Goal: Task Accomplishment & Management: Use online tool/utility

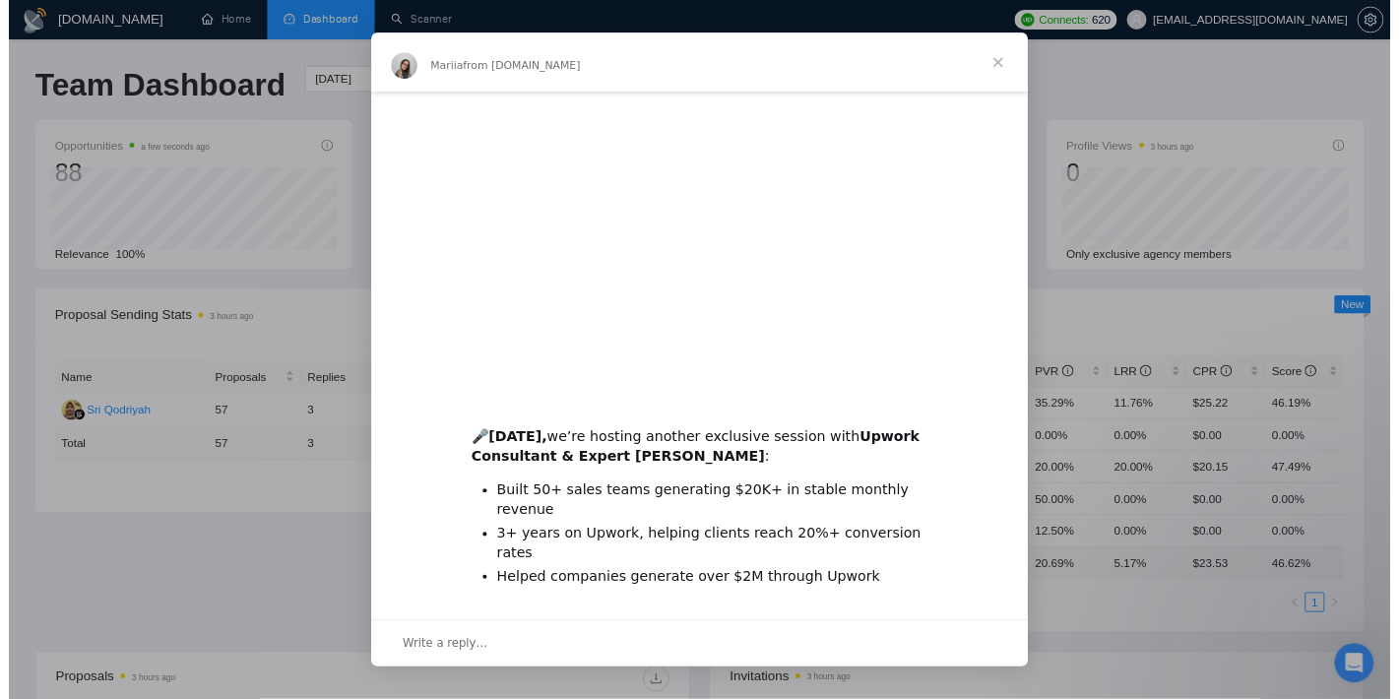
scroll to position [364, 0]
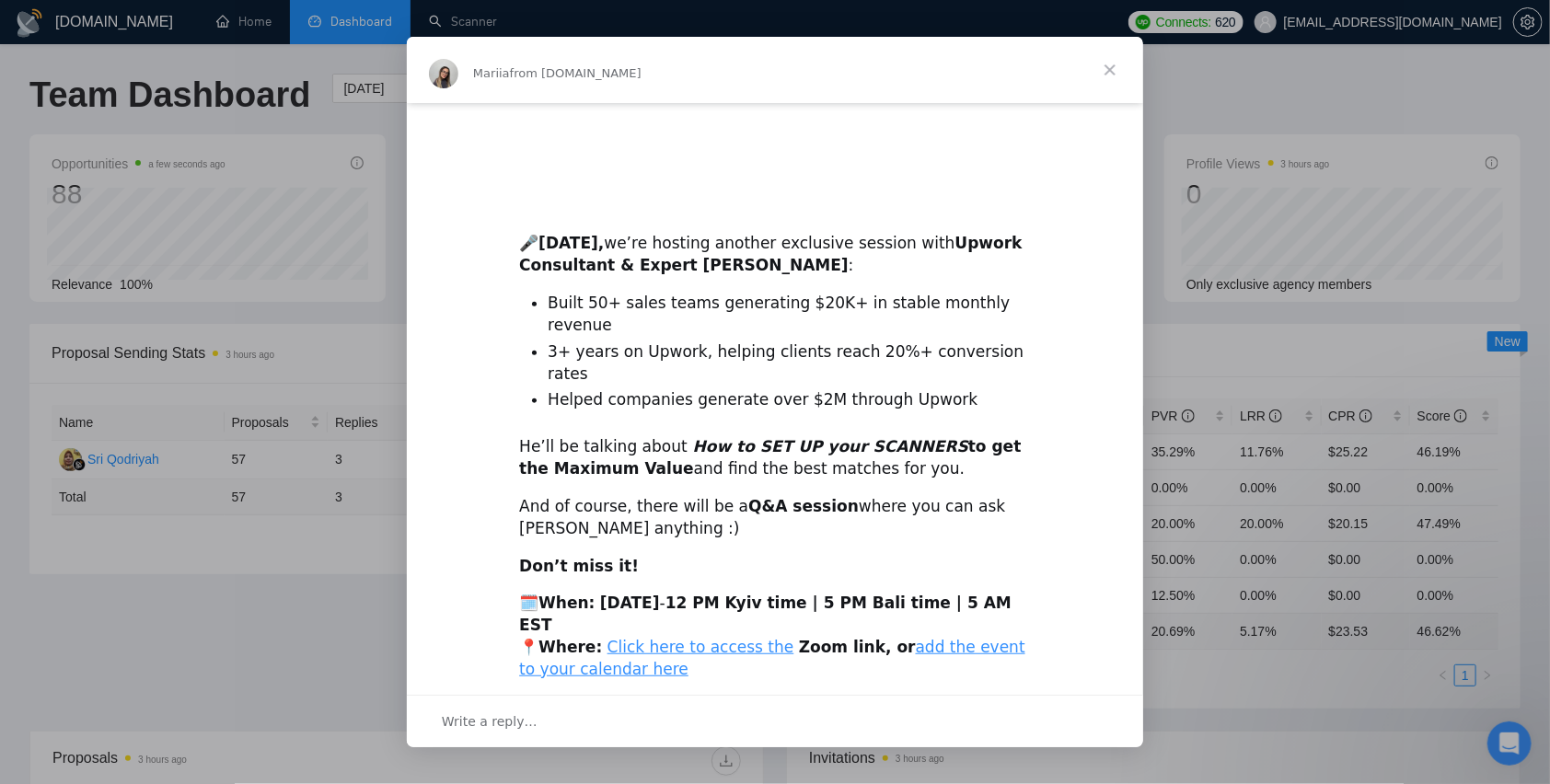
click at [1107, 82] on span "Close" at bounding box center [1110, 69] width 66 height 66
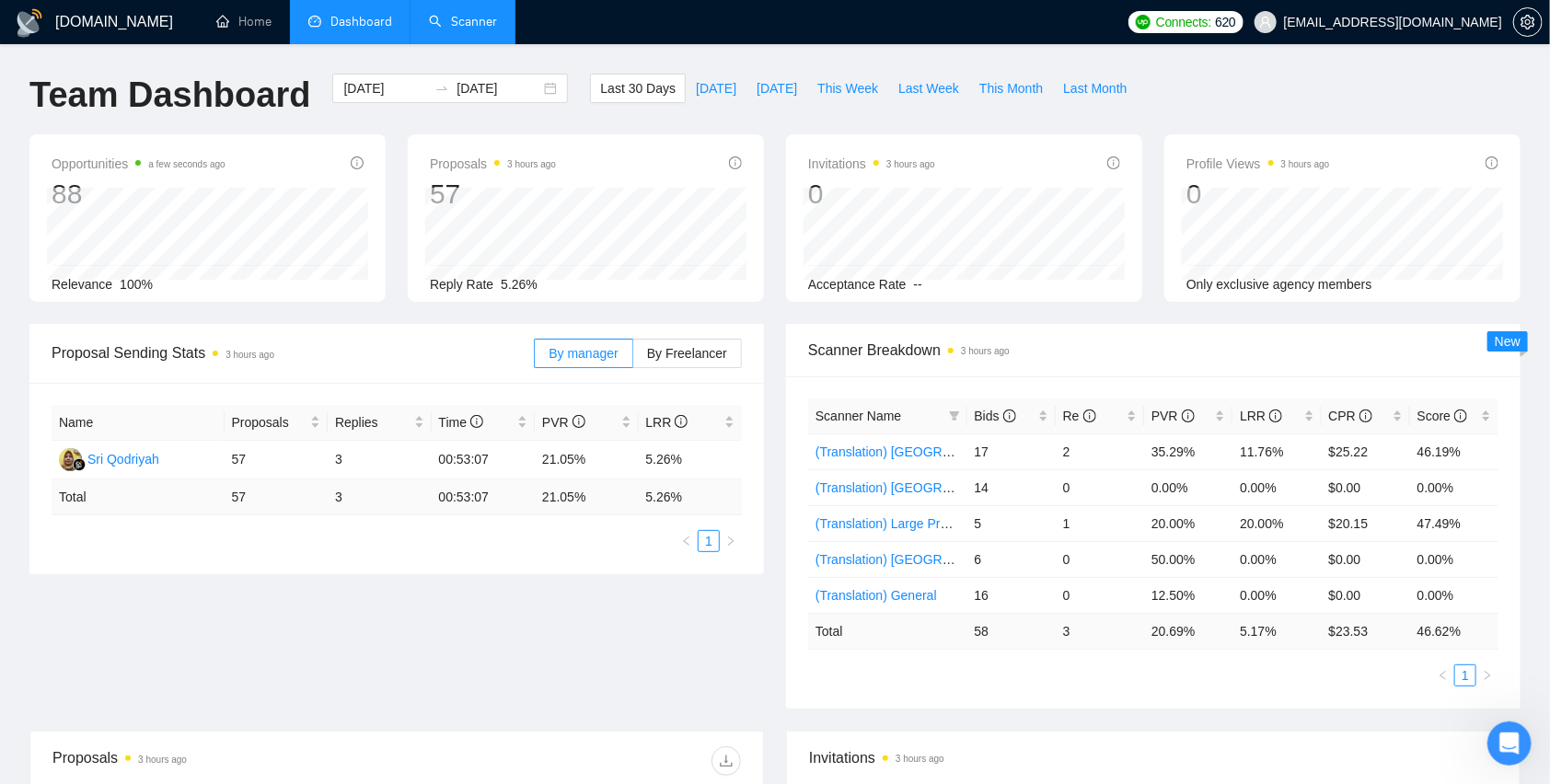
click at [472, 20] on link "Scanner" at bounding box center [463, 21] width 68 height 16
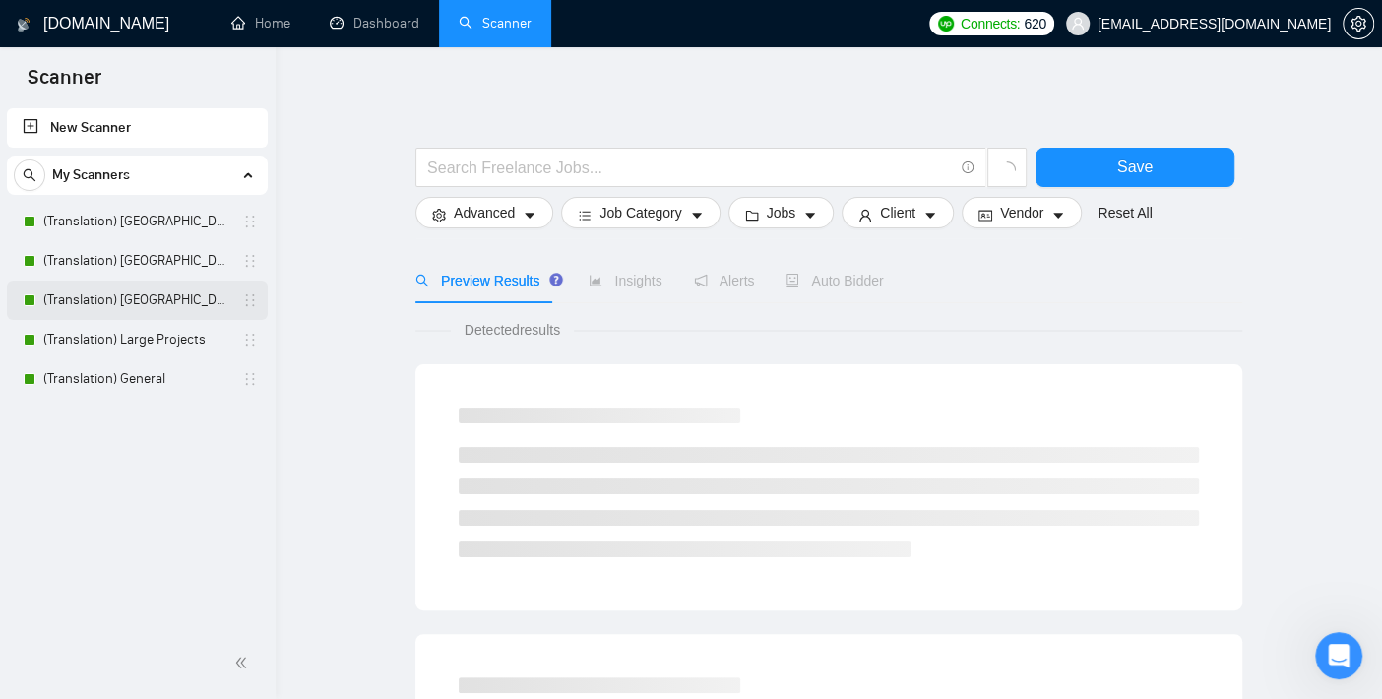
click at [150, 289] on link "(Translation) [GEOGRAPHIC_DATA]" at bounding box center [136, 300] width 187 height 39
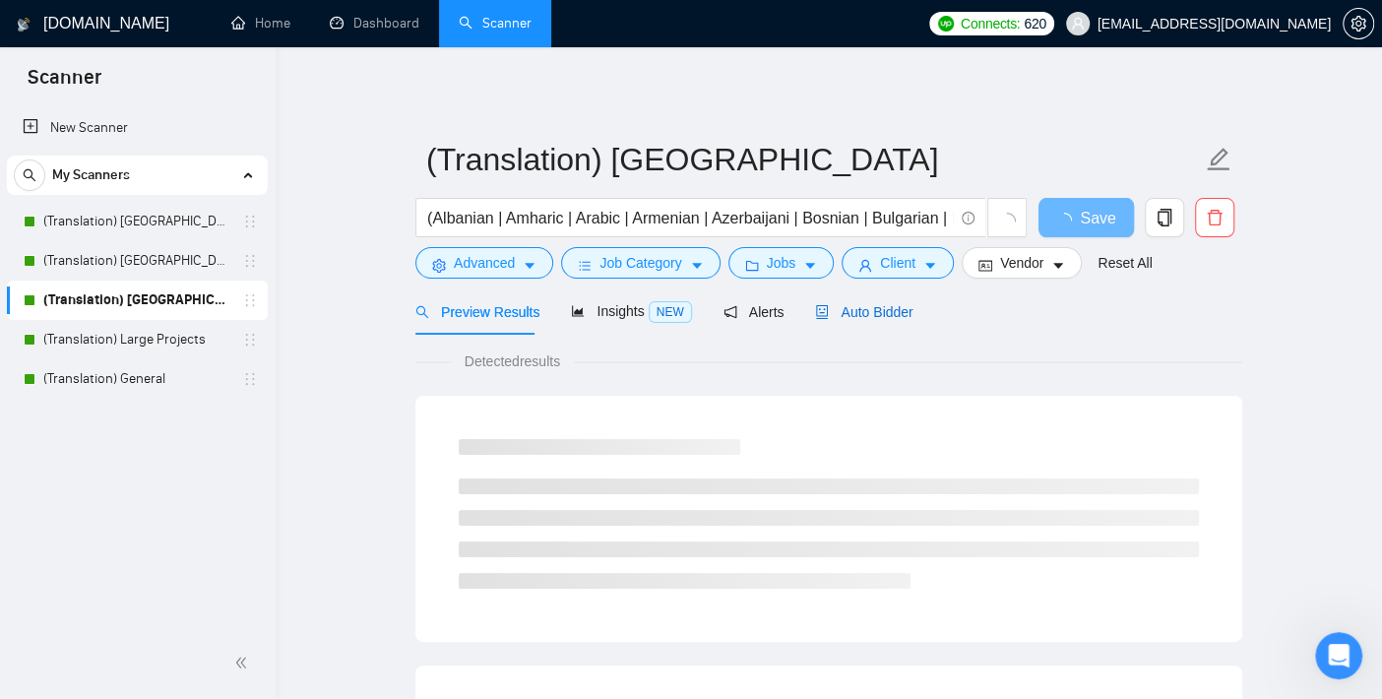
click at [851, 316] on span "Auto Bidder" at bounding box center [863, 312] width 97 height 16
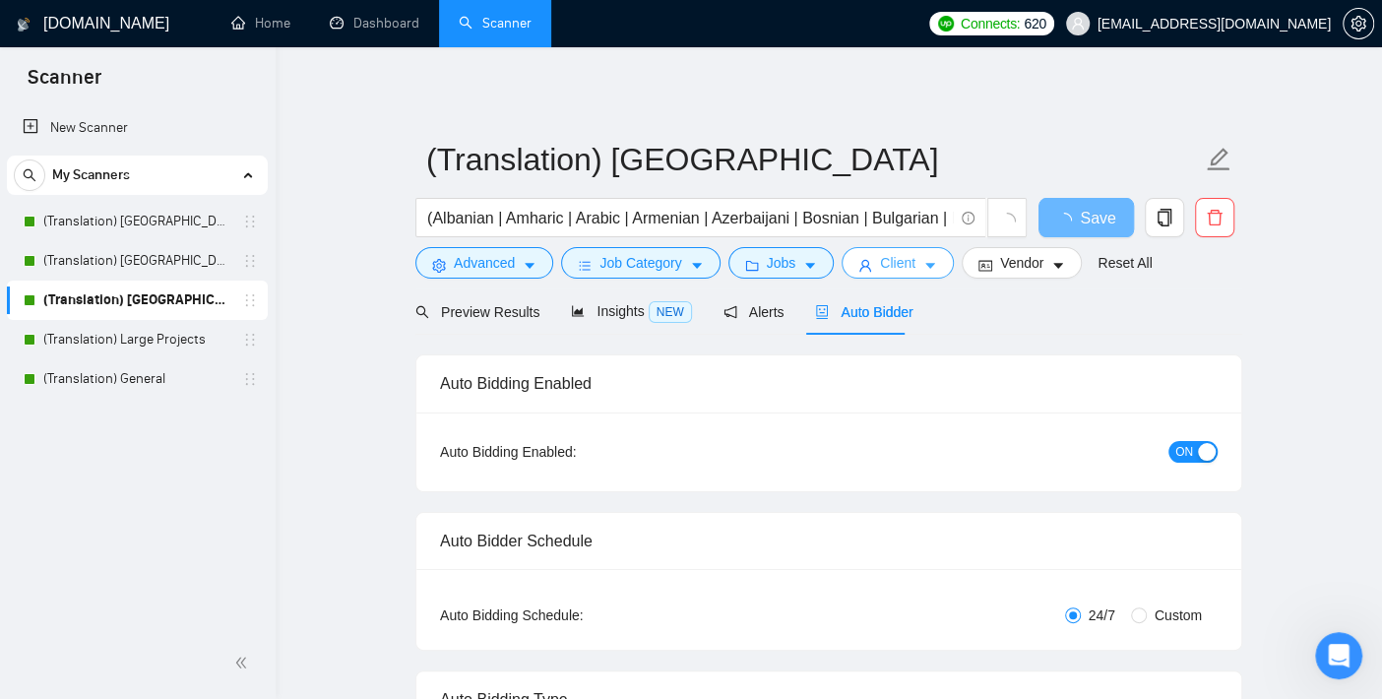
checkbox input "true"
click at [880, 263] on span "Client" at bounding box center [897, 263] width 35 height 22
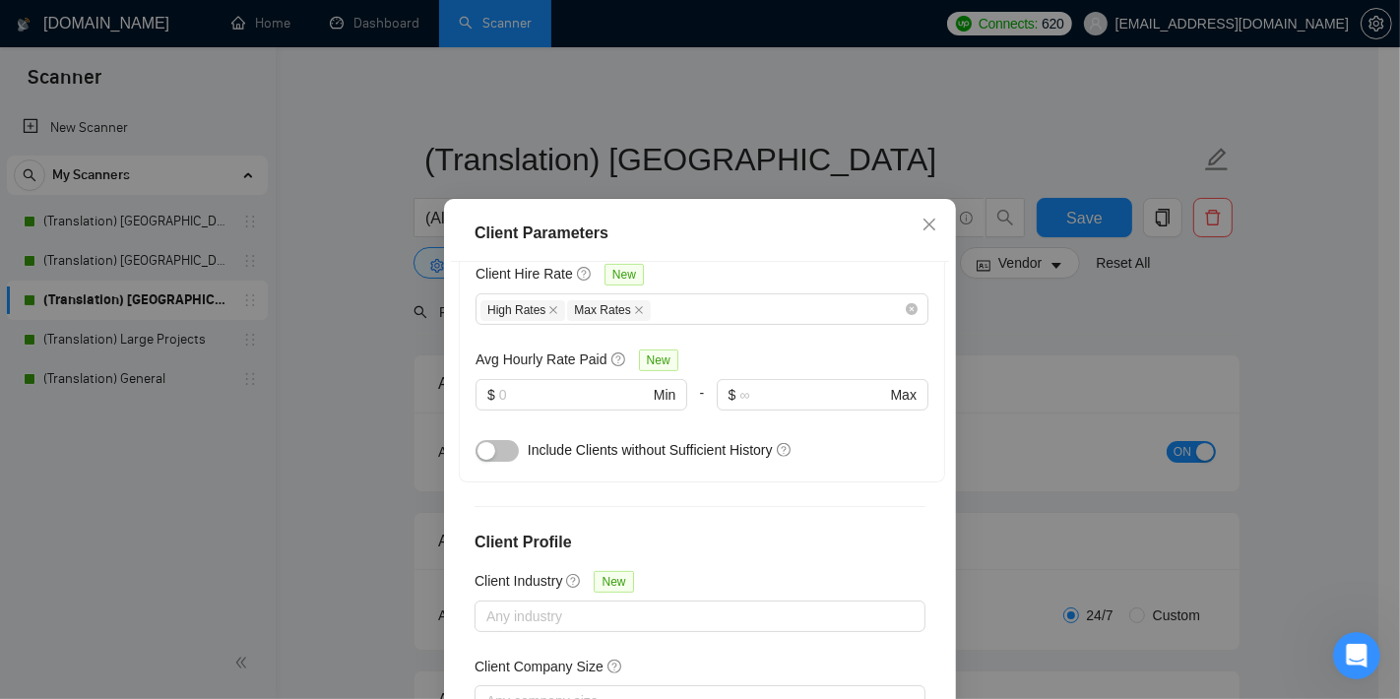
scroll to position [518, 0]
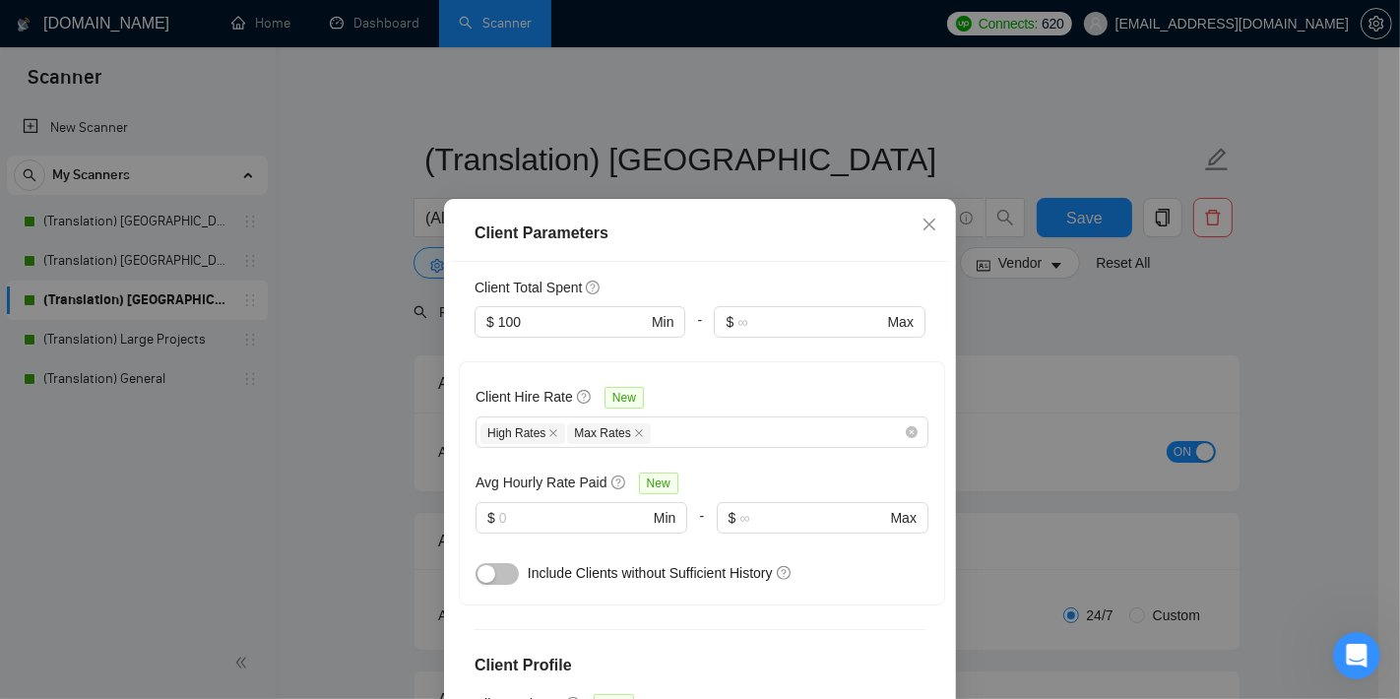
click at [346, 417] on div "Client Parameters Client Location Include Client Countries Asia Oceania Exclude…" at bounding box center [700, 349] width 1400 height 699
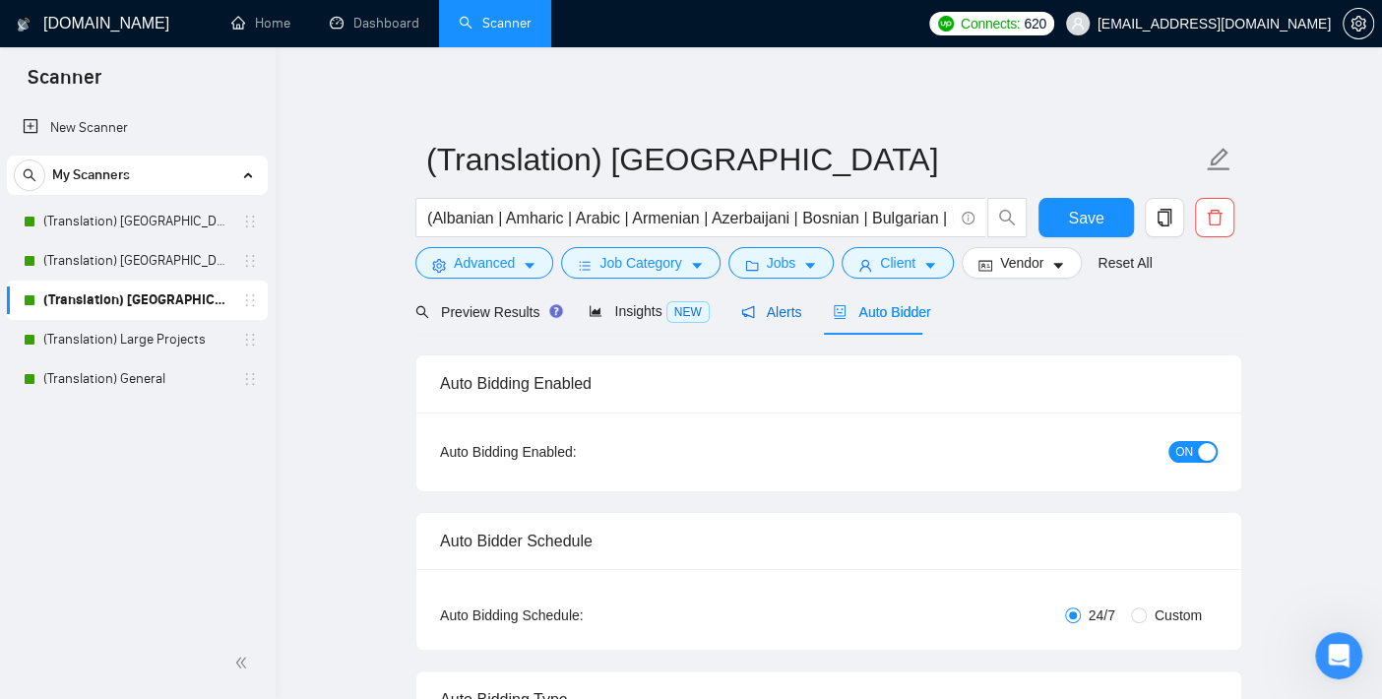
click at [758, 313] on span "Alerts" at bounding box center [771, 312] width 61 height 16
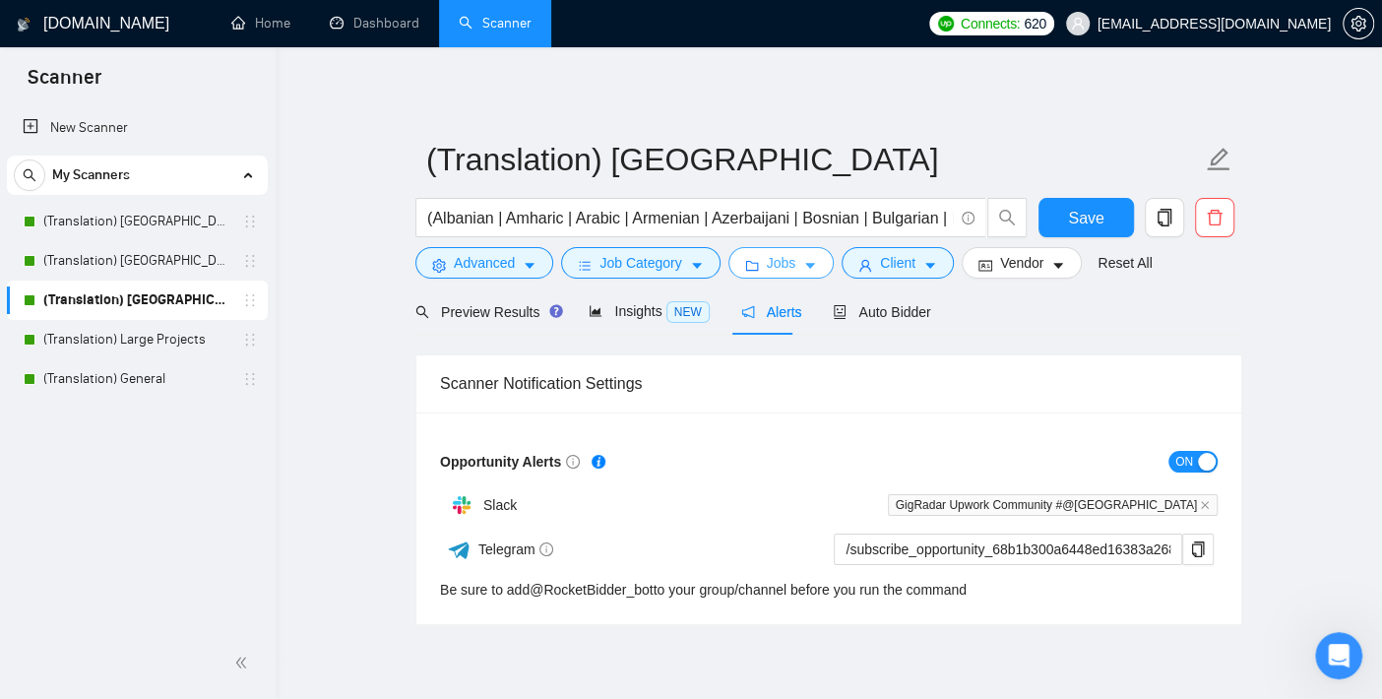
click at [790, 268] on button "Jobs" at bounding box center [782, 263] width 106 height 32
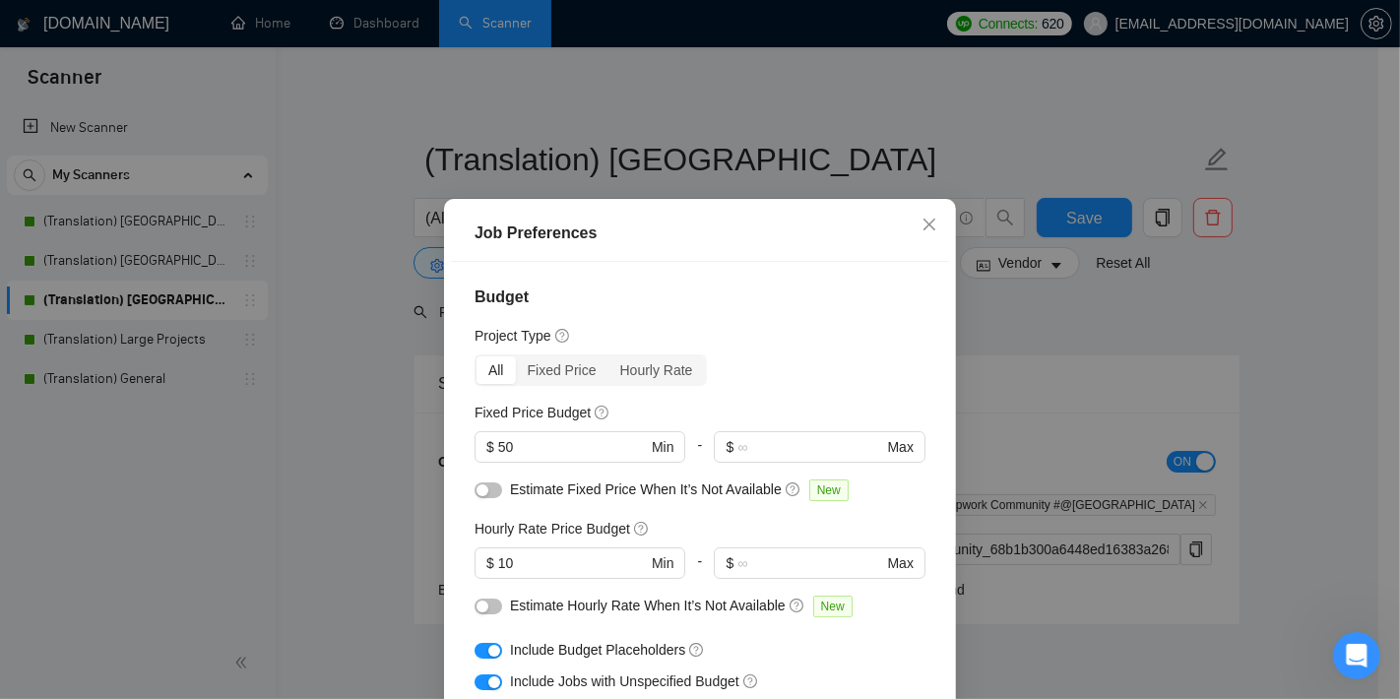
click at [354, 479] on div "Job Preferences Budget Project Type All Fixed Price Hourly Rate Fixed Price Bud…" at bounding box center [700, 349] width 1400 height 699
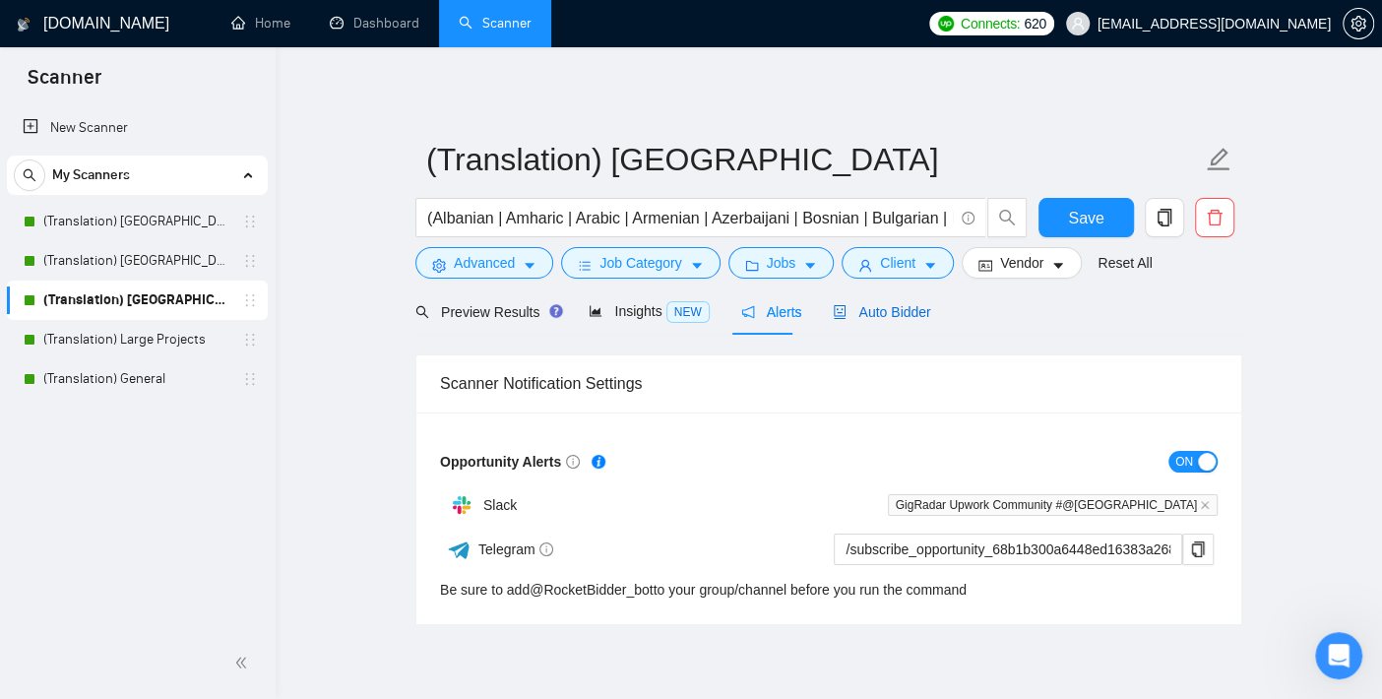
click at [879, 320] on span "Auto Bidder" at bounding box center [881, 312] width 97 height 16
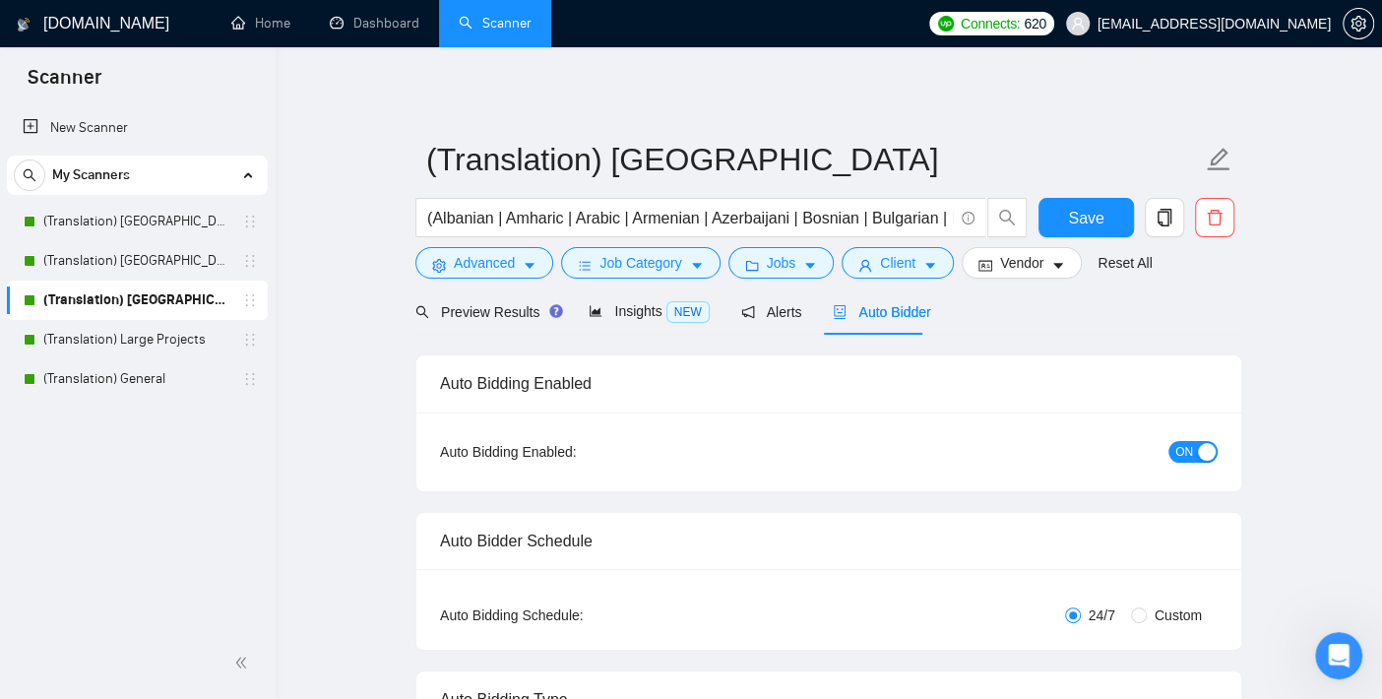
checkbox input "true"
click at [880, 261] on span "Client" at bounding box center [897, 263] width 35 height 22
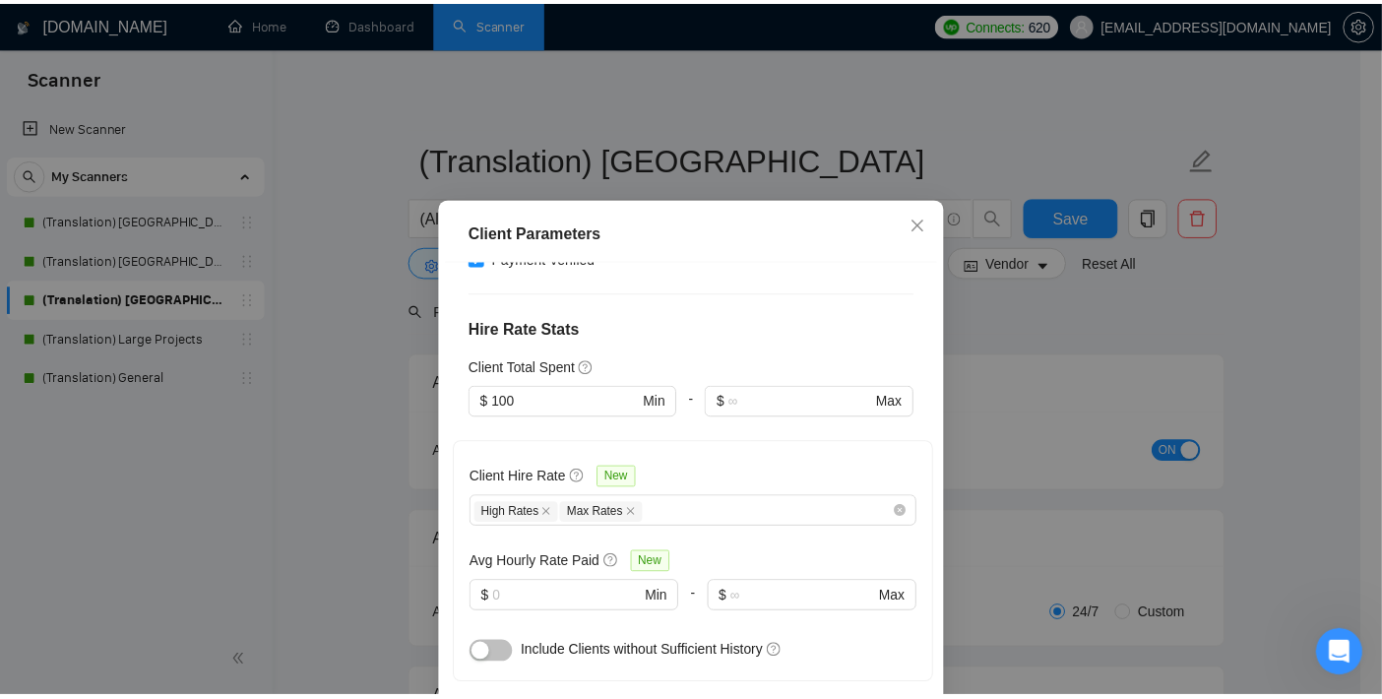
scroll to position [546, 0]
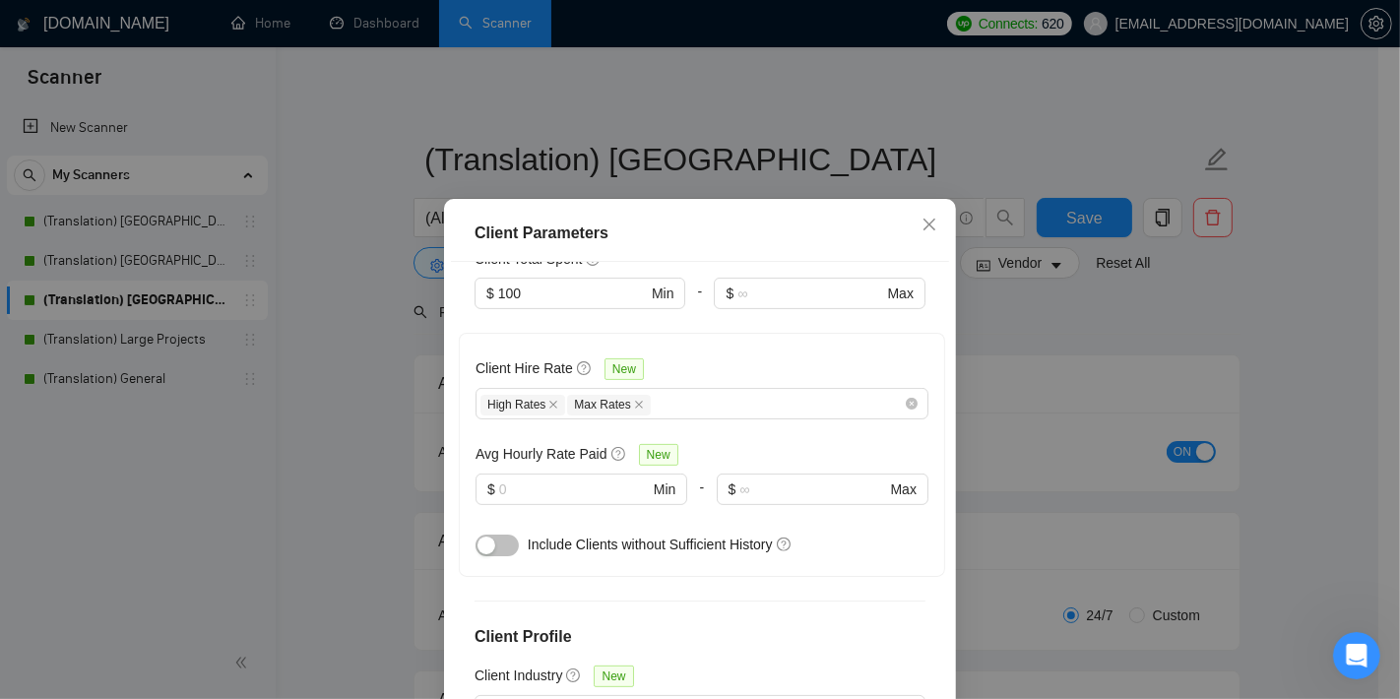
click at [354, 414] on div "Client Parameters Client Location Include Client Countries Asia Oceania Exclude…" at bounding box center [700, 349] width 1400 height 699
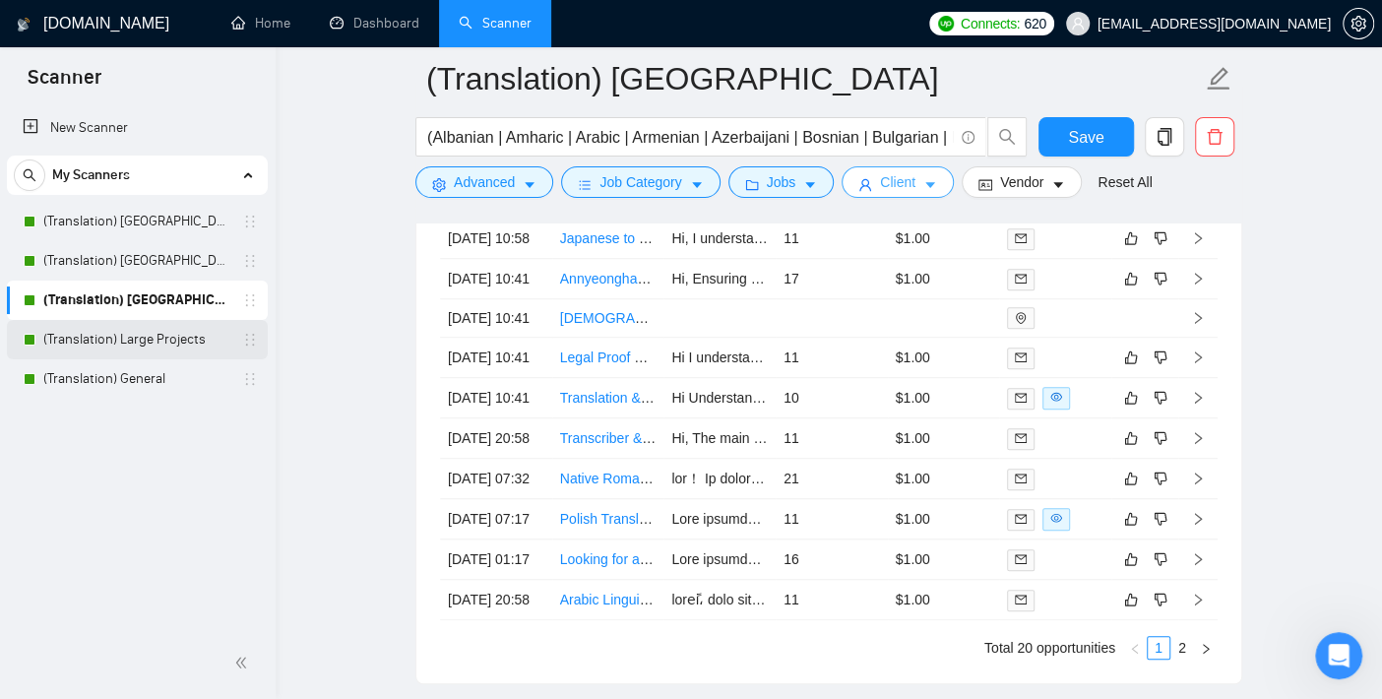
scroll to position [5359, 0]
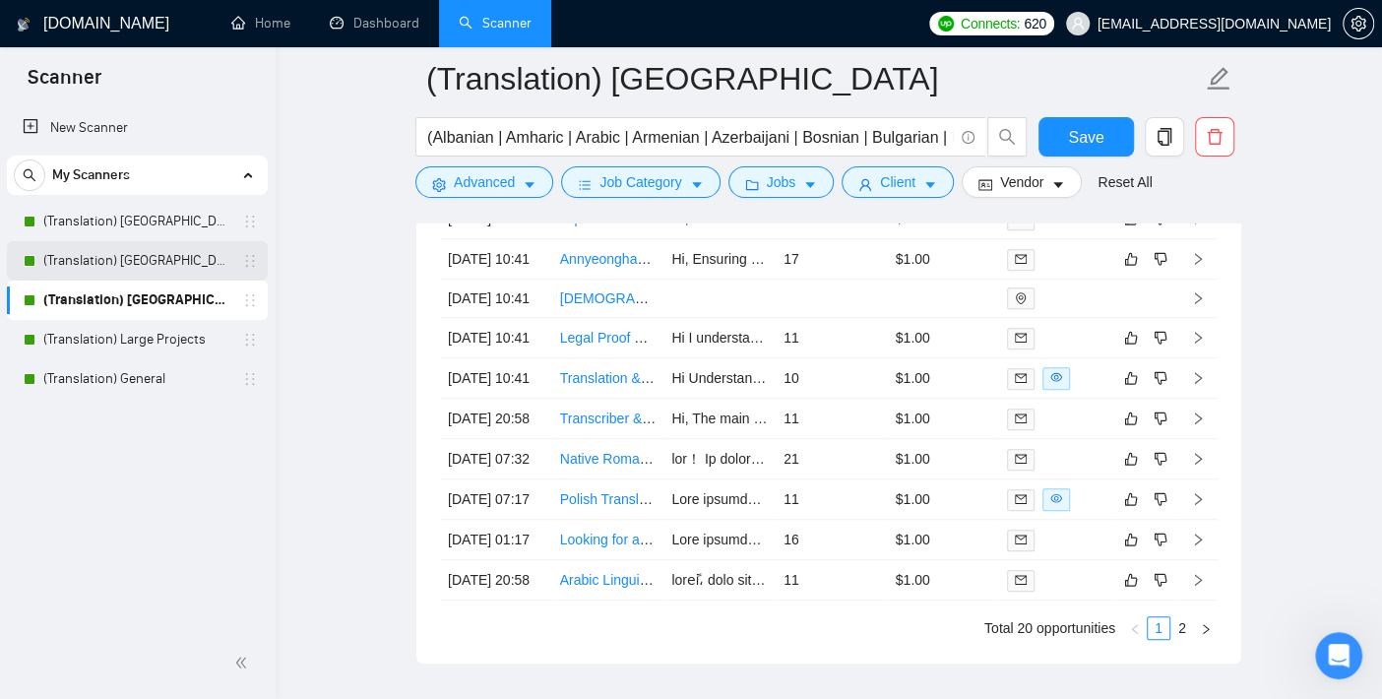
click at [132, 259] on link "(Translation) [GEOGRAPHIC_DATA]" at bounding box center [136, 260] width 187 height 39
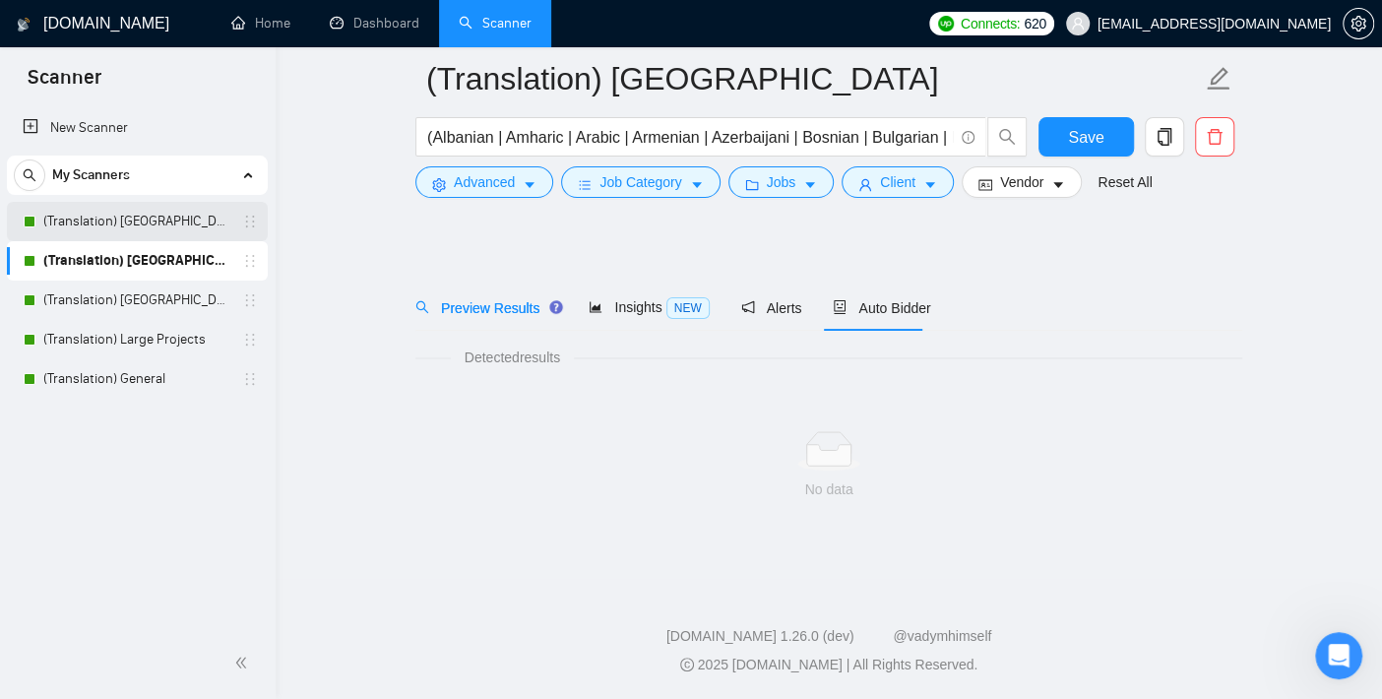
scroll to position [20, 0]
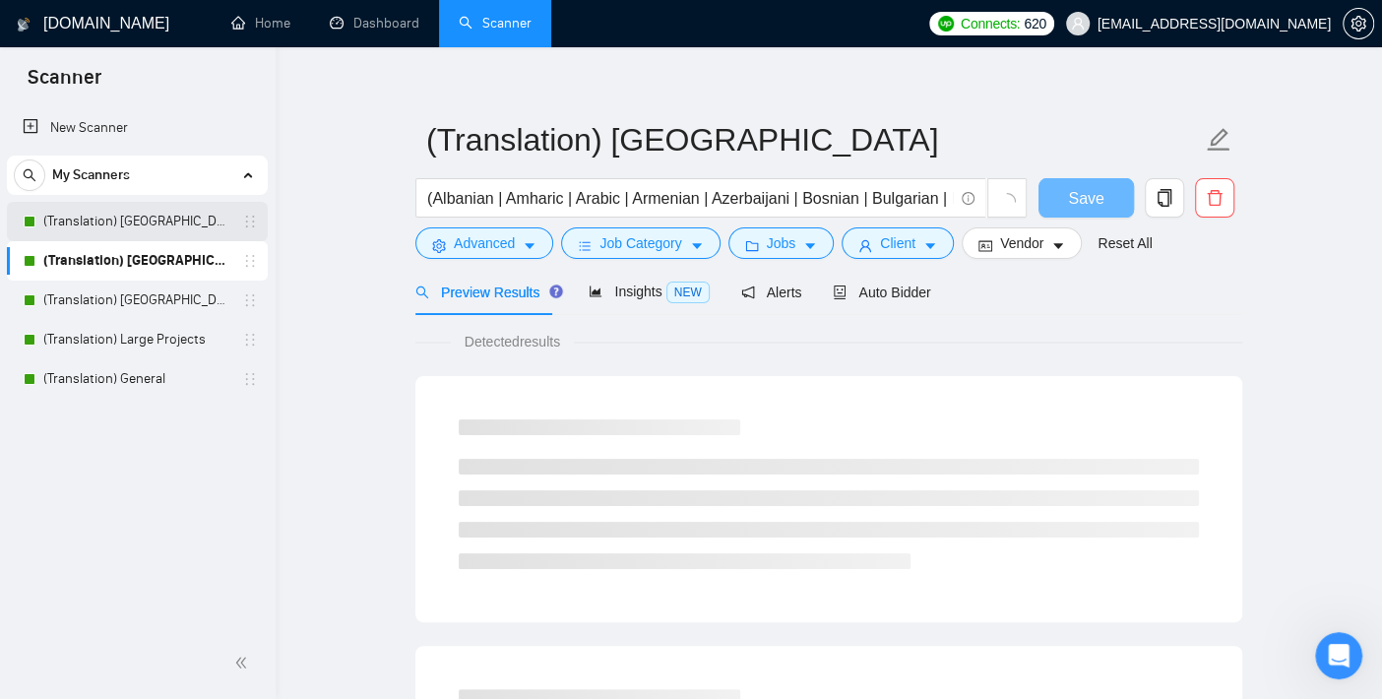
click at [153, 215] on link "(Translation) [GEOGRAPHIC_DATA]" at bounding box center [136, 221] width 187 height 39
